Goal: Transaction & Acquisition: Book appointment/travel/reservation

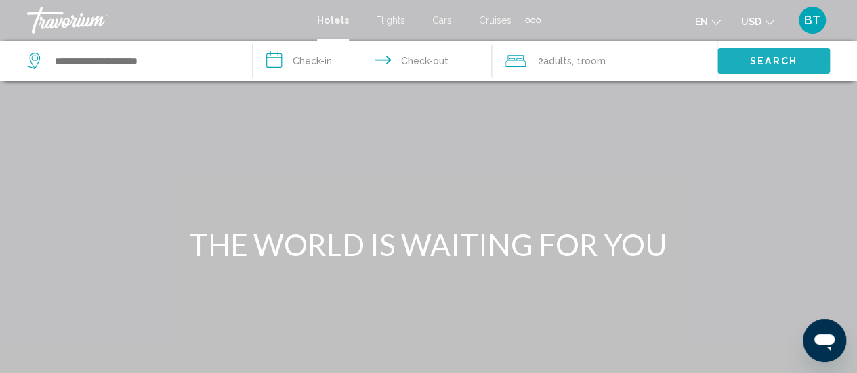
click at [775, 56] on span "Search" at bounding box center [773, 61] width 47 height 11
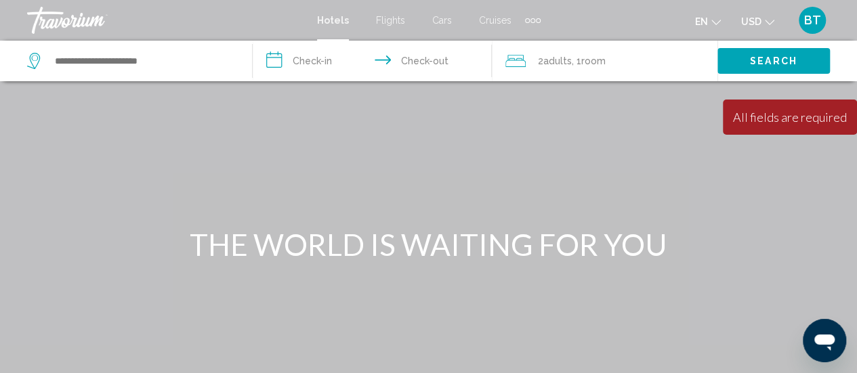
click at [39, 60] on icon "Search widget" at bounding box center [33, 61] width 13 height 16
click at [35, 56] on icon "Search widget" at bounding box center [35, 61] width 16 height 16
click at [743, 56] on button "Search" at bounding box center [774, 60] width 113 height 25
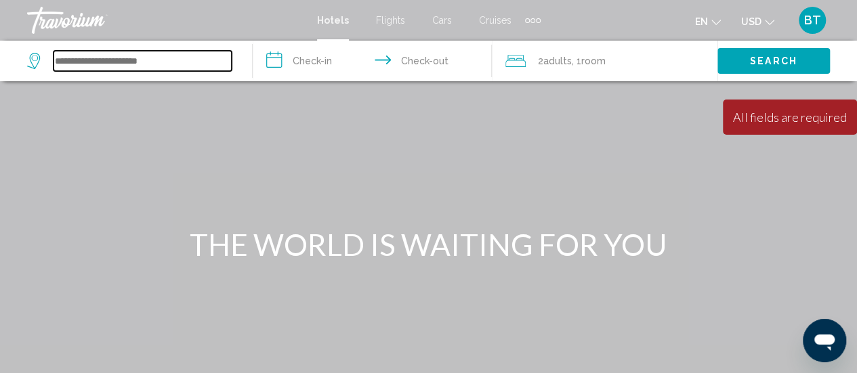
click at [163, 67] on input "Search widget" at bounding box center [143, 61] width 178 height 20
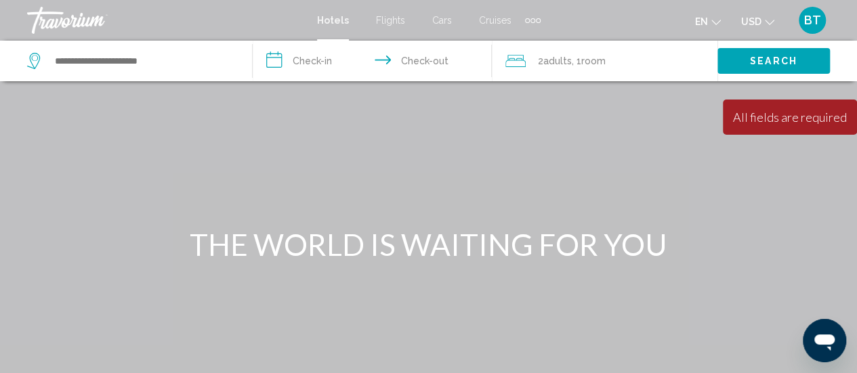
click at [325, 18] on span "Hotels" at bounding box center [333, 20] width 32 height 11
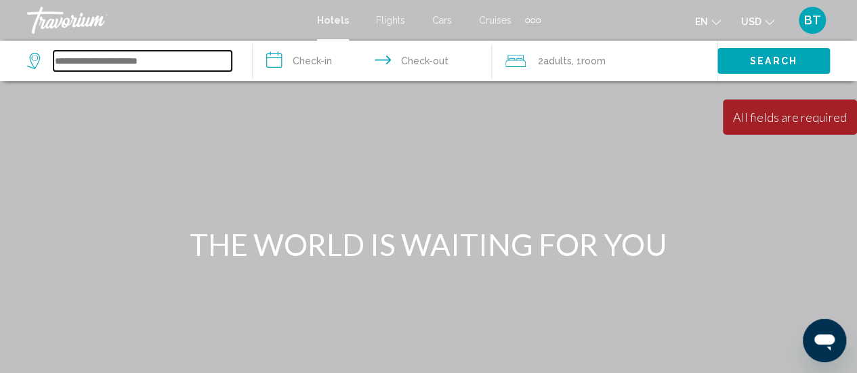
click at [145, 53] on input "Search widget" at bounding box center [143, 61] width 178 height 20
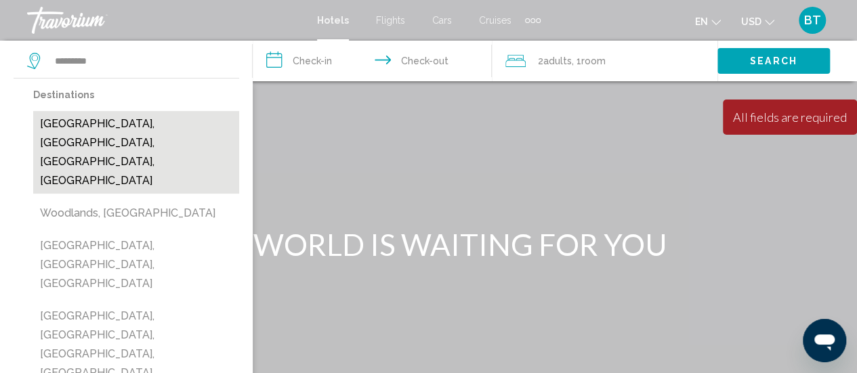
click at [136, 122] on button "[GEOGRAPHIC_DATA], [GEOGRAPHIC_DATA], [GEOGRAPHIC_DATA], [GEOGRAPHIC_DATA]" at bounding box center [136, 152] width 206 height 83
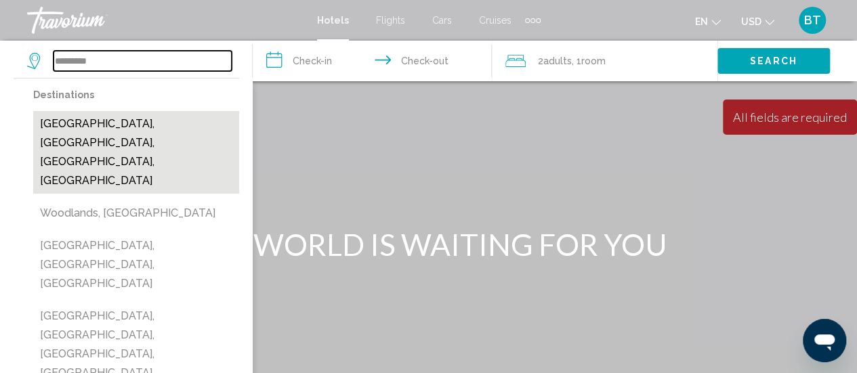
type input "**********"
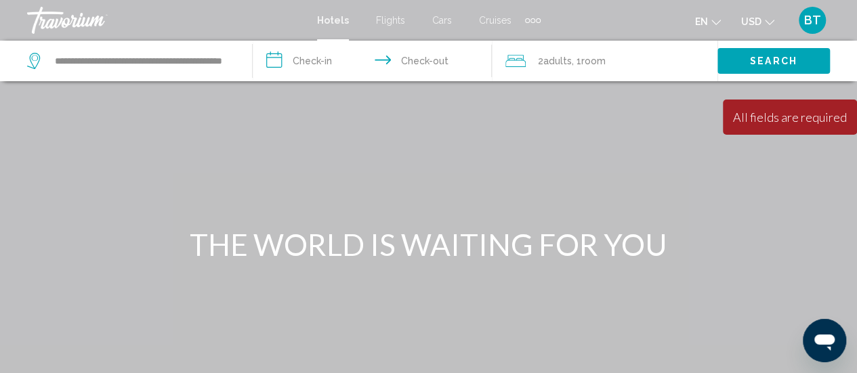
click at [300, 63] on input "**********" at bounding box center [375, 63] width 245 height 45
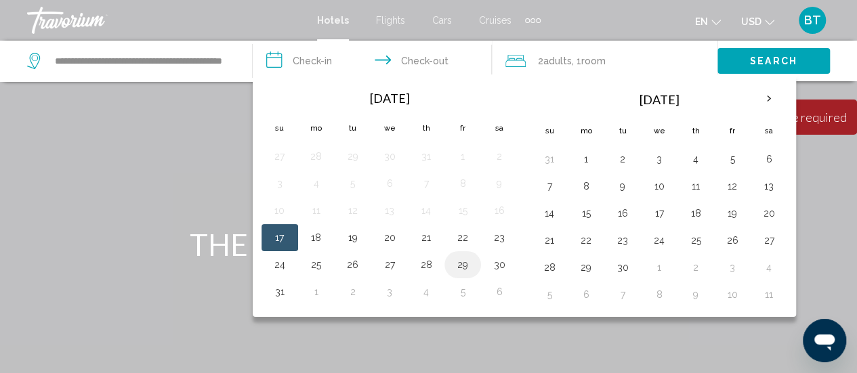
click at [462, 265] on button "29" at bounding box center [463, 265] width 22 height 19
click at [308, 58] on input "**********" at bounding box center [375, 63] width 245 height 45
click at [443, 56] on input "**********" at bounding box center [375, 63] width 245 height 45
click at [506, 257] on button "30" at bounding box center [500, 265] width 22 height 19
type input "**********"
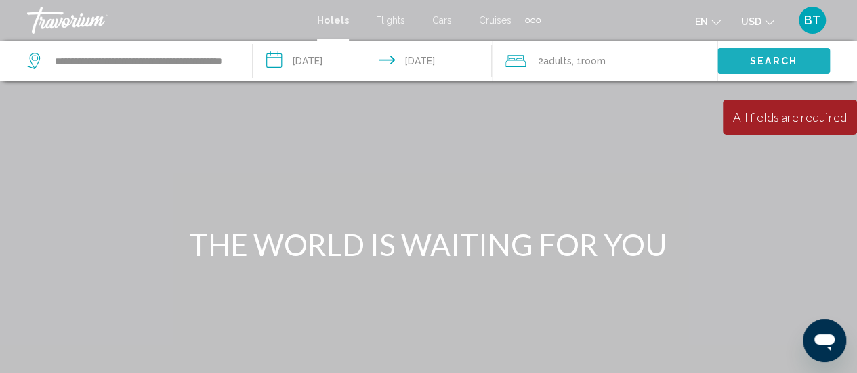
click at [764, 47] on div "Search" at bounding box center [788, 61] width 140 height 41
click at [800, 62] on button "Search" at bounding box center [774, 60] width 113 height 25
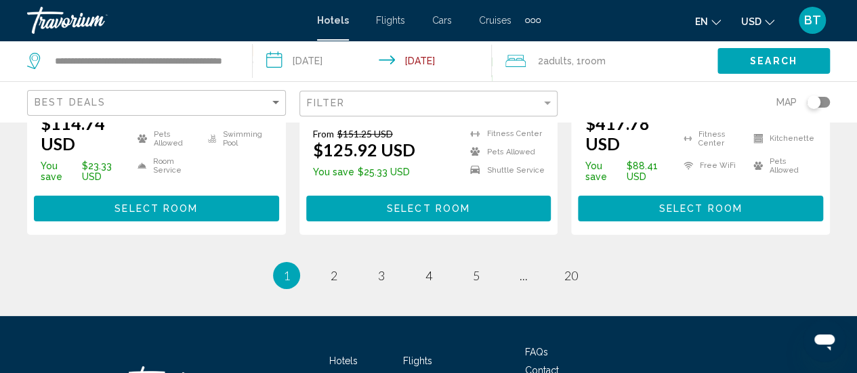
scroll to position [2080, 0]
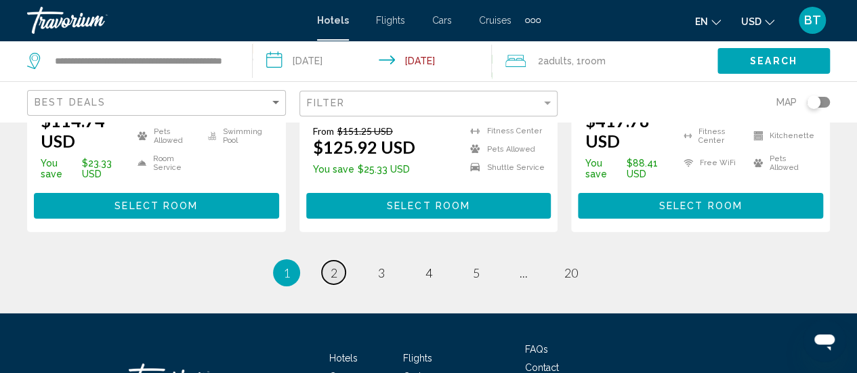
click at [339, 261] on link "page 2" at bounding box center [334, 273] width 24 height 24
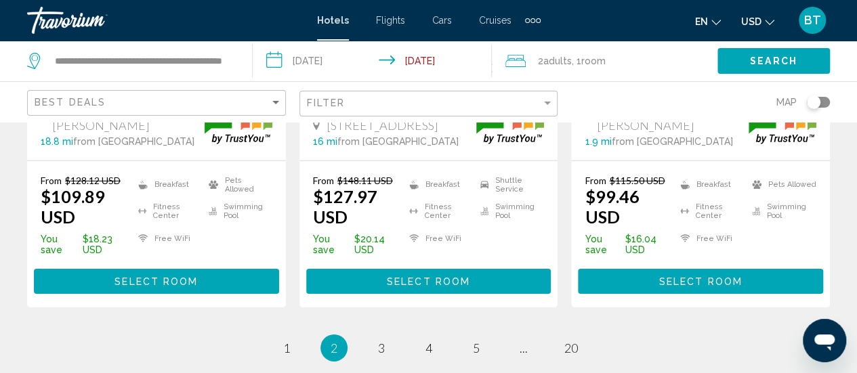
scroll to position [2069, 0]
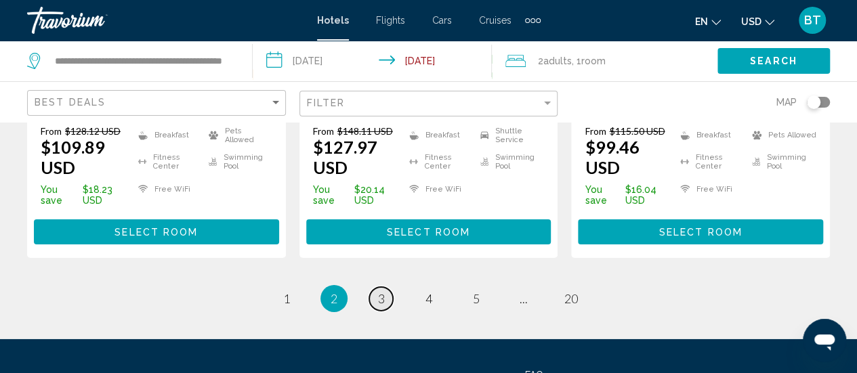
click at [383, 291] on span "3" at bounding box center [381, 298] width 7 height 15
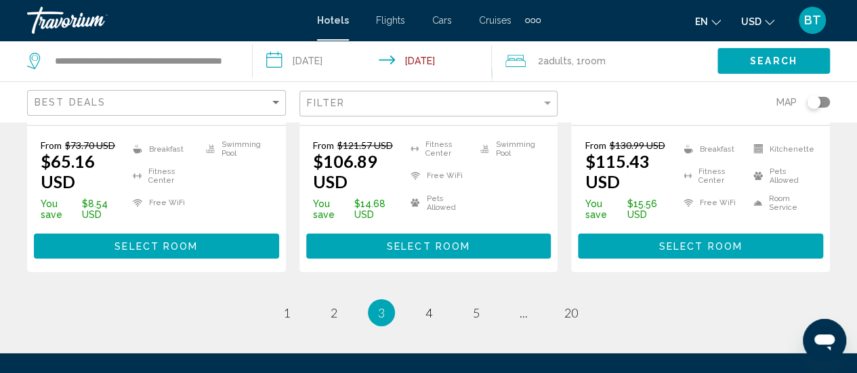
scroll to position [2043, 0]
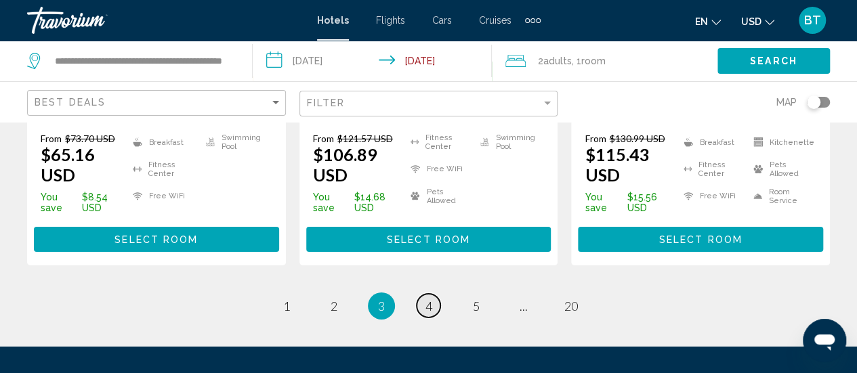
click at [426, 302] on span "4" at bounding box center [429, 306] width 7 height 15
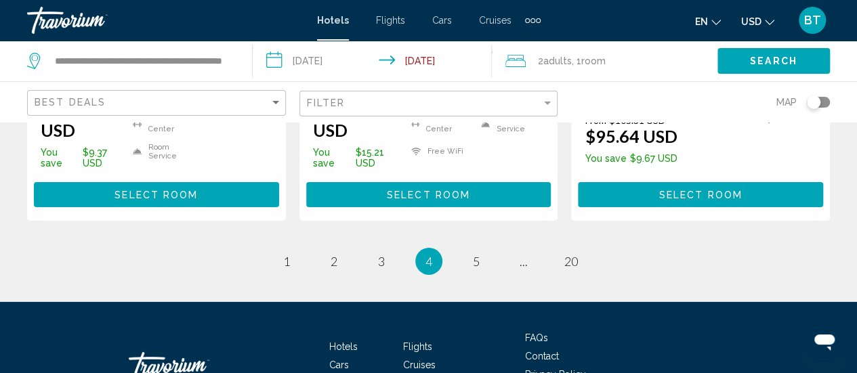
scroll to position [2124, 0]
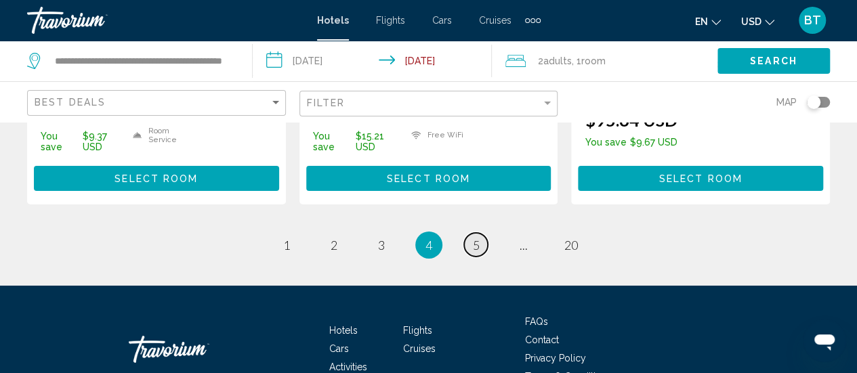
click at [481, 233] on link "page 5" at bounding box center [476, 245] width 24 height 24
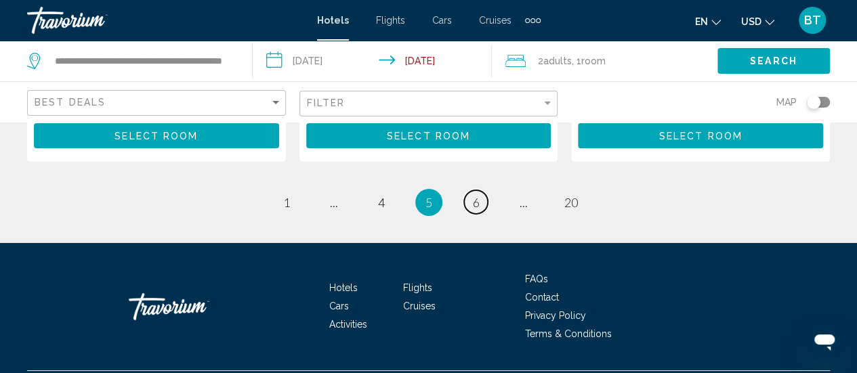
scroll to position [2155, 0]
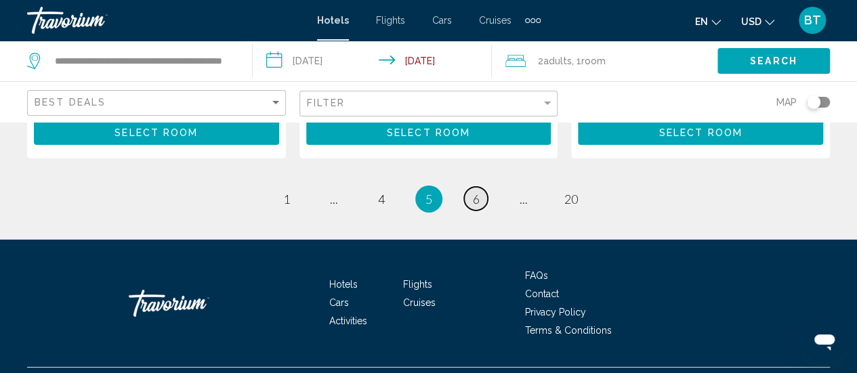
click at [473, 192] on span "6" at bounding box center [476, 199] width 7 height 15
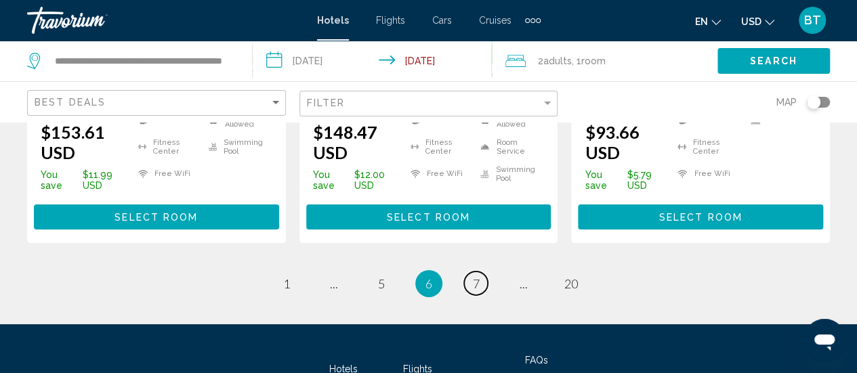
scroll to position [2134, 0]
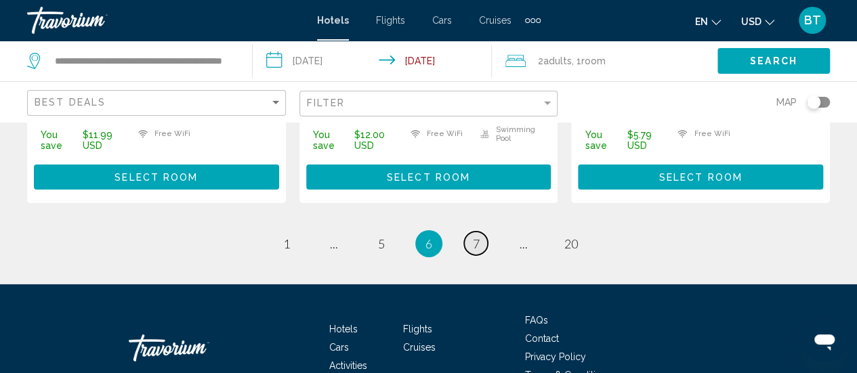
click at [480, 242] on link "page 7" at bounding box center [476, 244] width 24 height 24
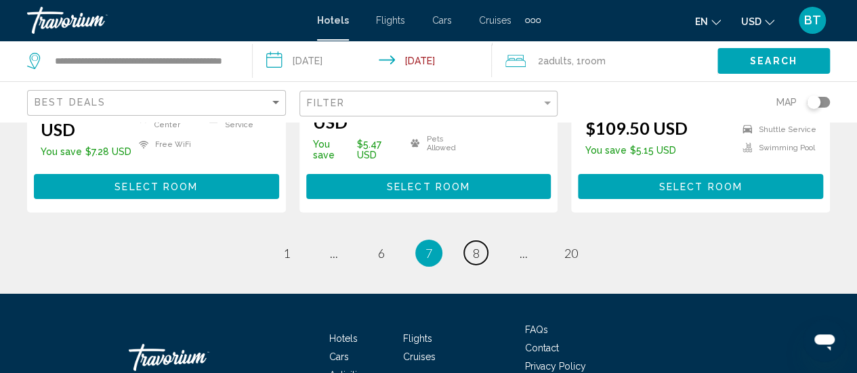
scroll to position [2103, 0]
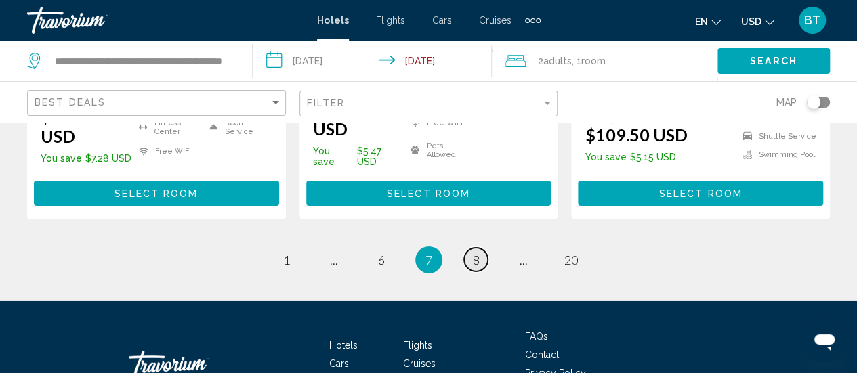
click at [482, 248] on link "page 8" at bounding box center [476, 260] width 24 height 24
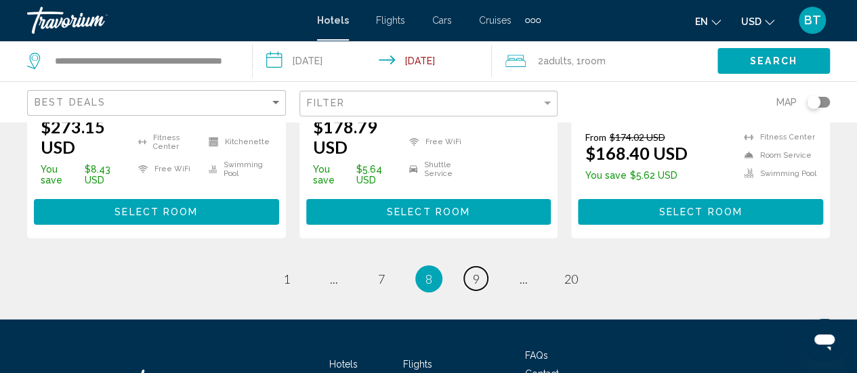
scroll to position [2071, 0]
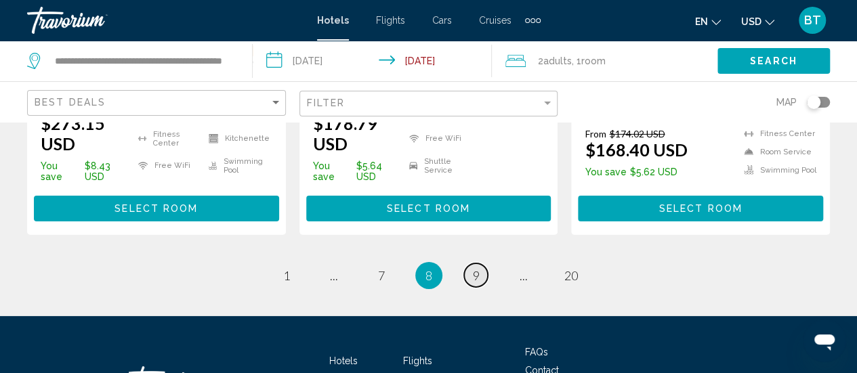
click at [483, 287] on link "page 9" at bounding box center [476, 276] width 24 height 24
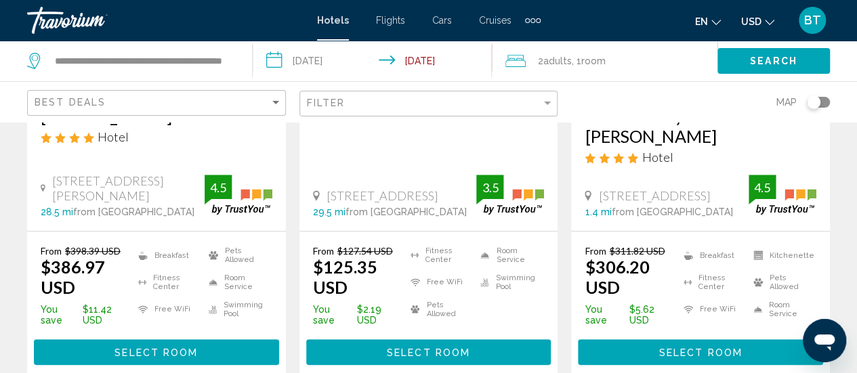
scroll to position [333, 0]
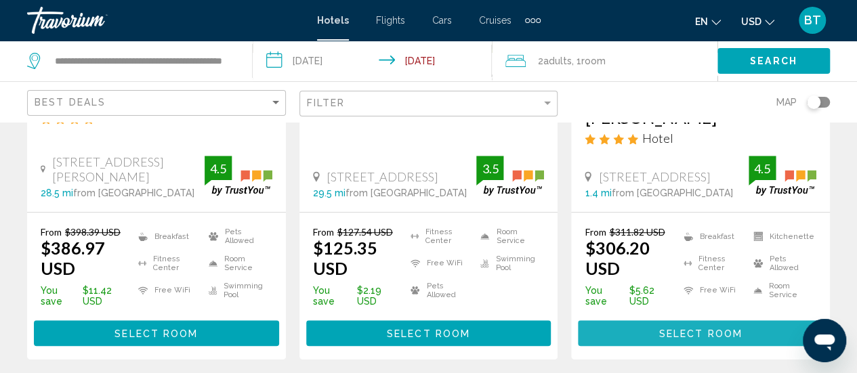
click at [716, 321] on button "Select Room" at bounding box center [700, 333] width 245 height 25
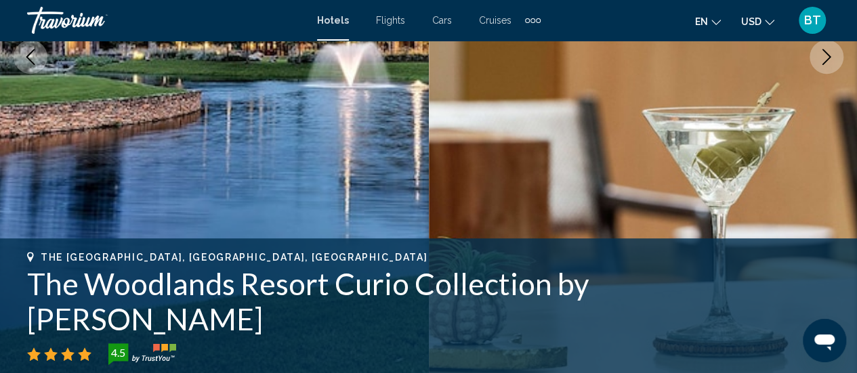
scroll to position [319, 0]
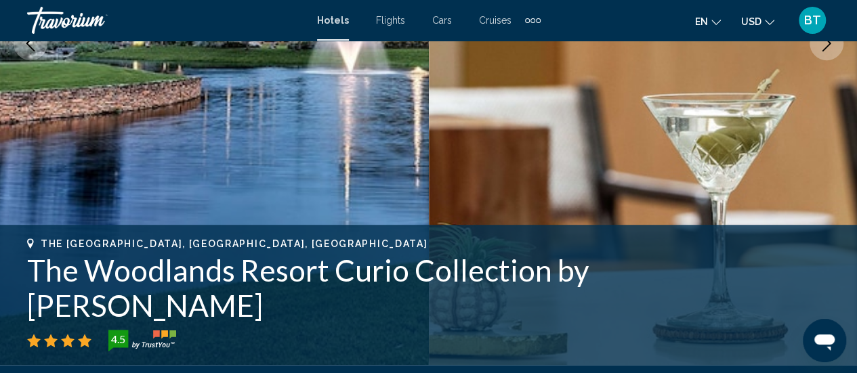
click at [817, 47] on button "Next image" at bounding box center [827, 43] width 34 height 34
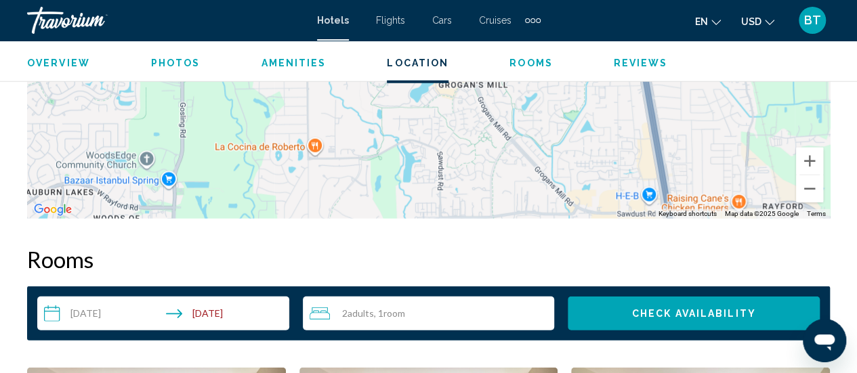
scroll to position [1836, 0]
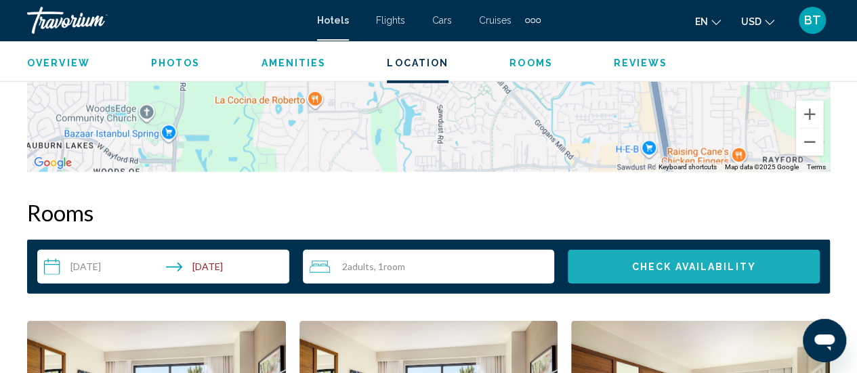
click at [737, 269] on span "Check Availability" at bounding box center [694, 267] width 124 height 11
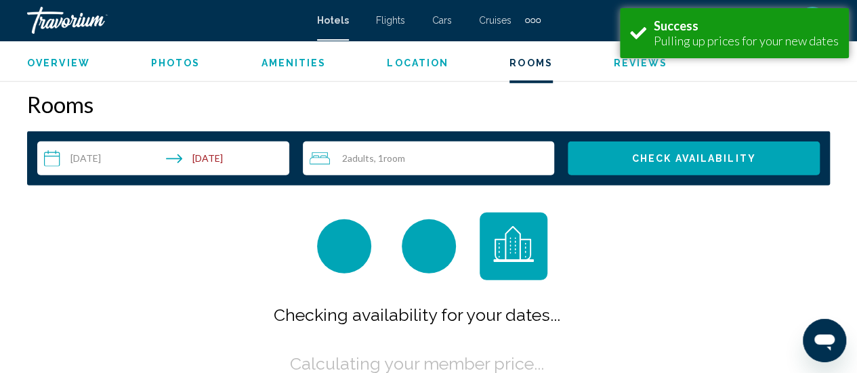
scroll to position [1953, 0]
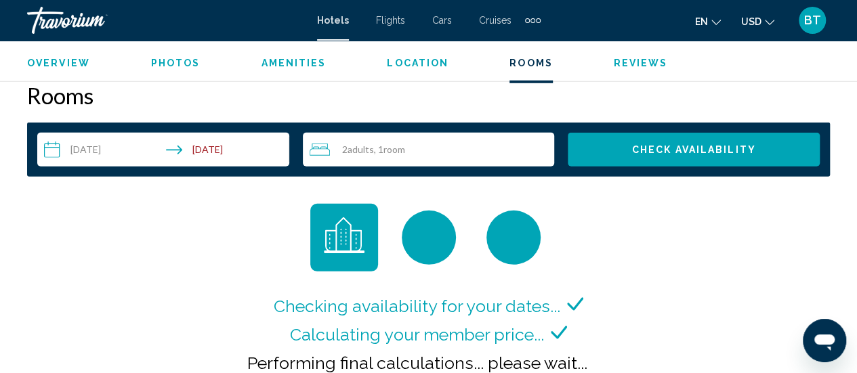
click at [735, 269] on div "Checking availability for your dates... Calculating your member price... Perfor…" at bounding box center [428, 301] width 803 height 194
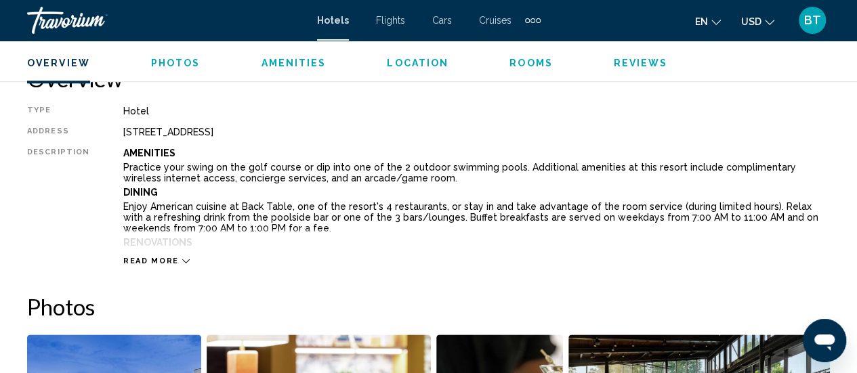
scroll to position [680, 0]
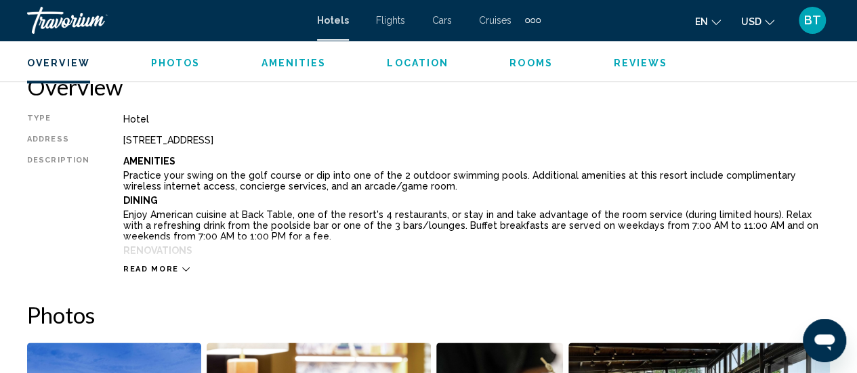
click at [182, 268] on icon "Main content" at bounding box center [185, 269] width 7 height 7
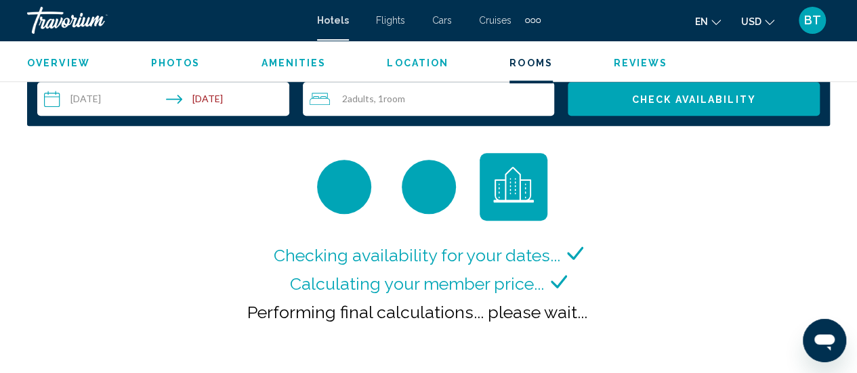
scroll to position [2991, 0]
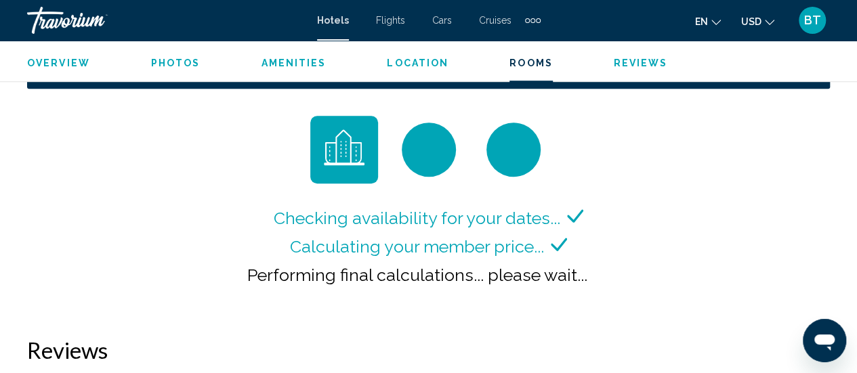
click at [484, 270] on div "Checking availability for your dates... Calculating your member price... Perfor…" at bounding box center [429, 257] width 370 height 106
